Goal: Find specific page/section: Find specific page/section

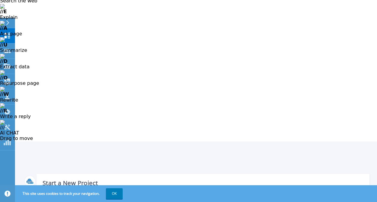
scroll to position [25, 0]
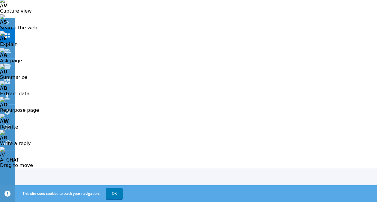
click at [9, 25] on icon at bounding box center [7, 22] width 3 height 5
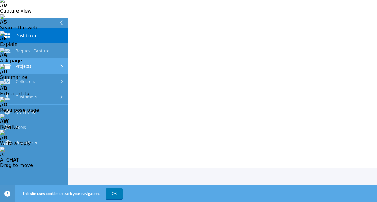
click at [30, 64] on span "Projects" at bounding box center [24, 66] width 16 height 5
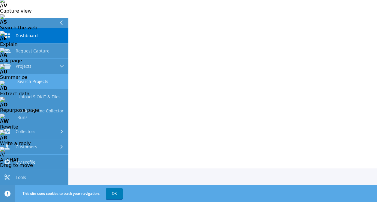
click at [36, 79] on link "Search Projects" at bounding box center [34, 81] width 68 height 15
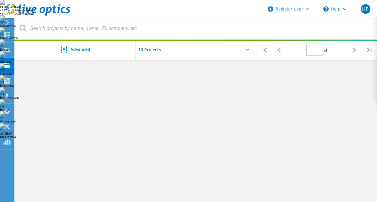
type input "1"
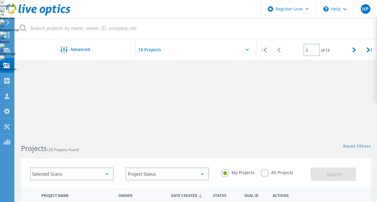
scroll to position [67, 0]
